Goal: Check status: Check status

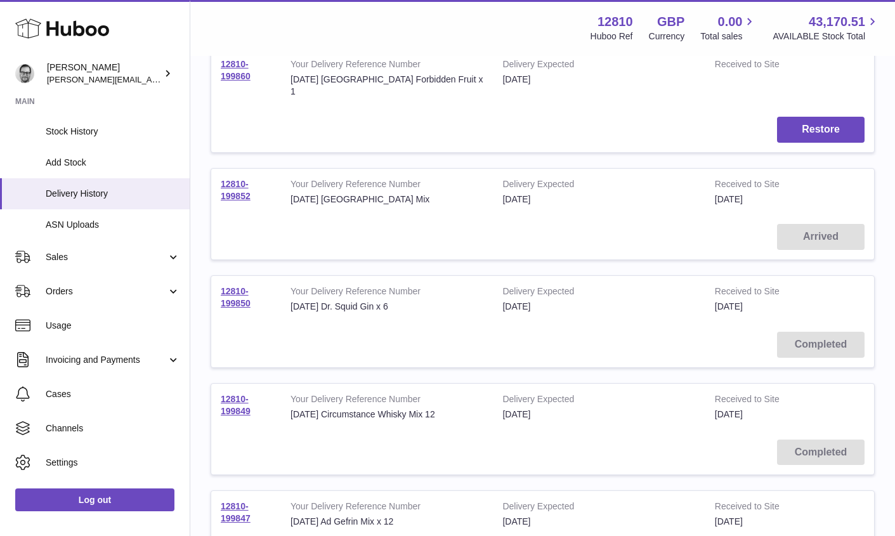
scroll to position [427, 0]
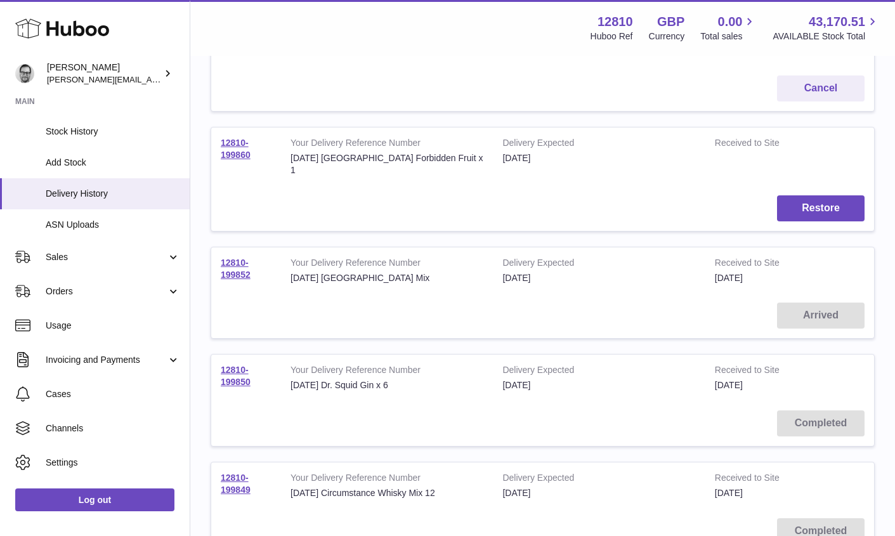
drag, startPoint x: 259, startPoint y: 262, endPoint x: 358, endPoint y: 276, distance: 99.8
click at [220, 250] on td "12810-199852" at bounding box center [246, 270] width 70 height 46
copy link "12810-199852"
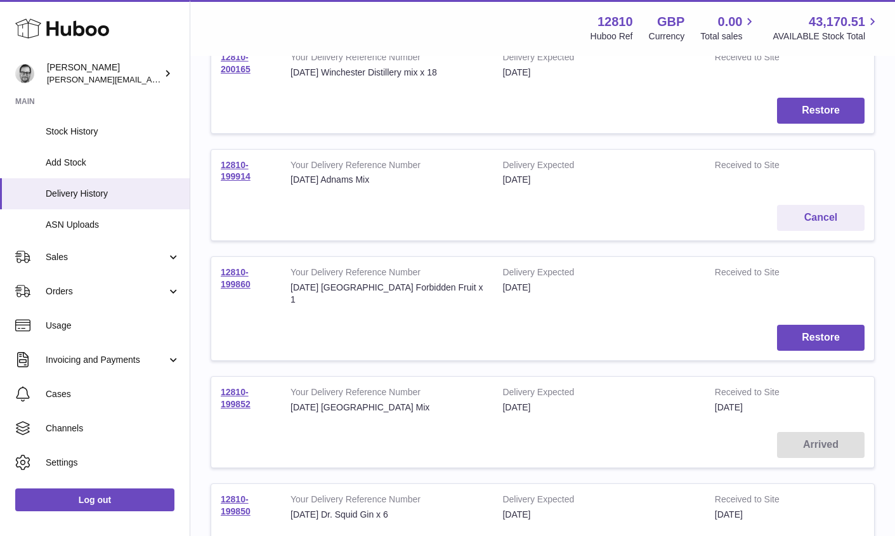
scroll to position [356, 0]
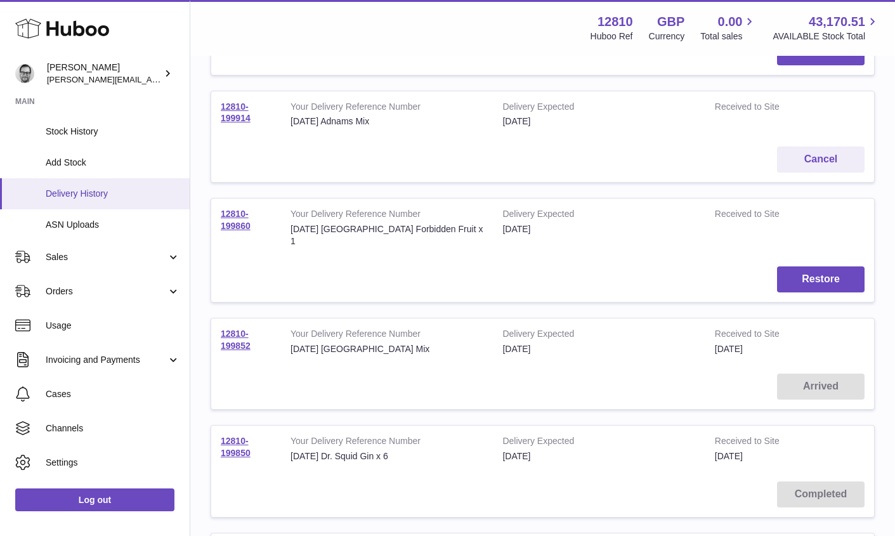
click at [85, 190] on span "Delivery History" at bounding box center [113, 194] width 134 height 12
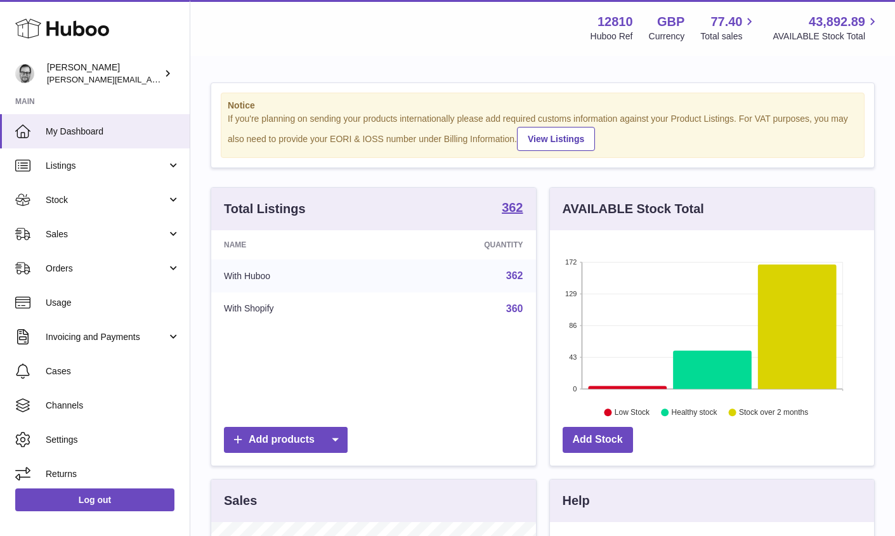
scroll to position [198, 324]
click at [45, 191] on link "Stock" at bounding box center [95, 200] width 190 height 34
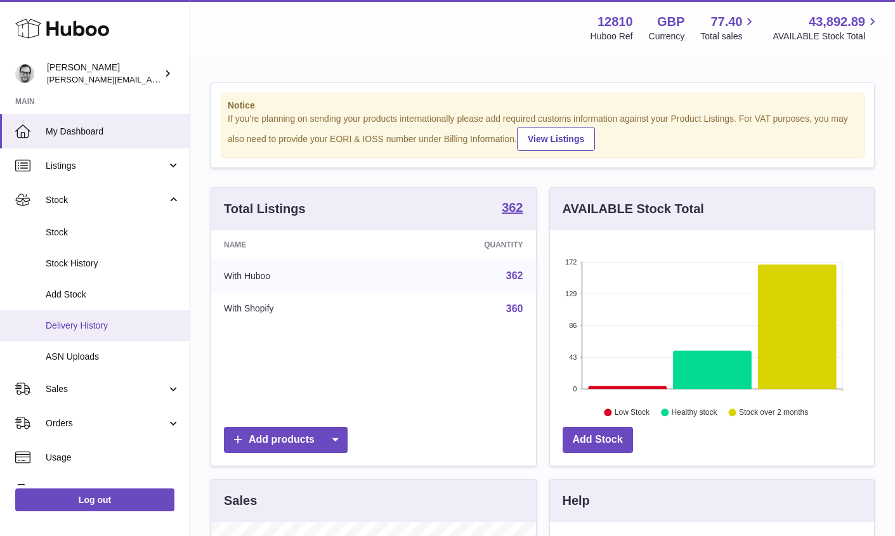
click at [77, 321] on span "Delivery History" at bounding box center [113, 326] width 134 height 12
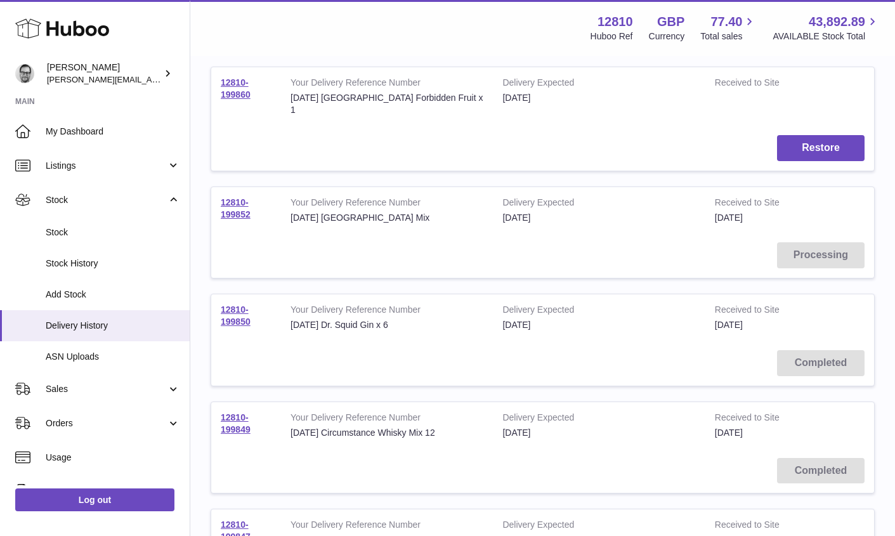
scroll to position [511, 0]
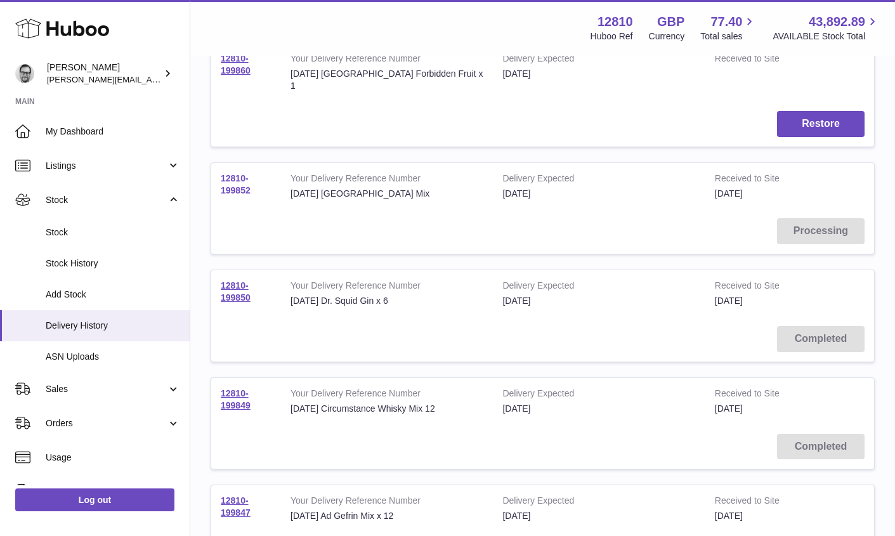
click at [233, 173] on link "12810-199852" at bounding box center [236, 184] width 30 height 22
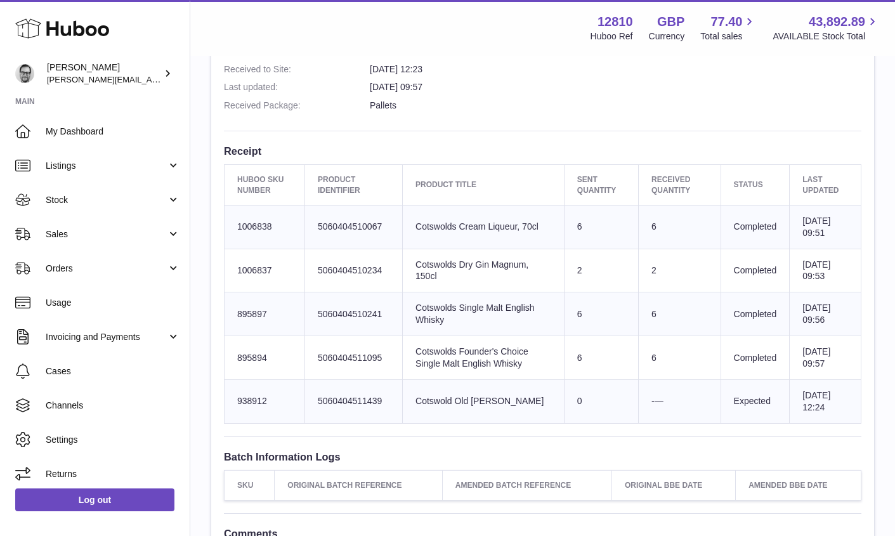
scroll to position [391, 0]
